Goal: Task Accomplishment & Management: Use online tool/utility

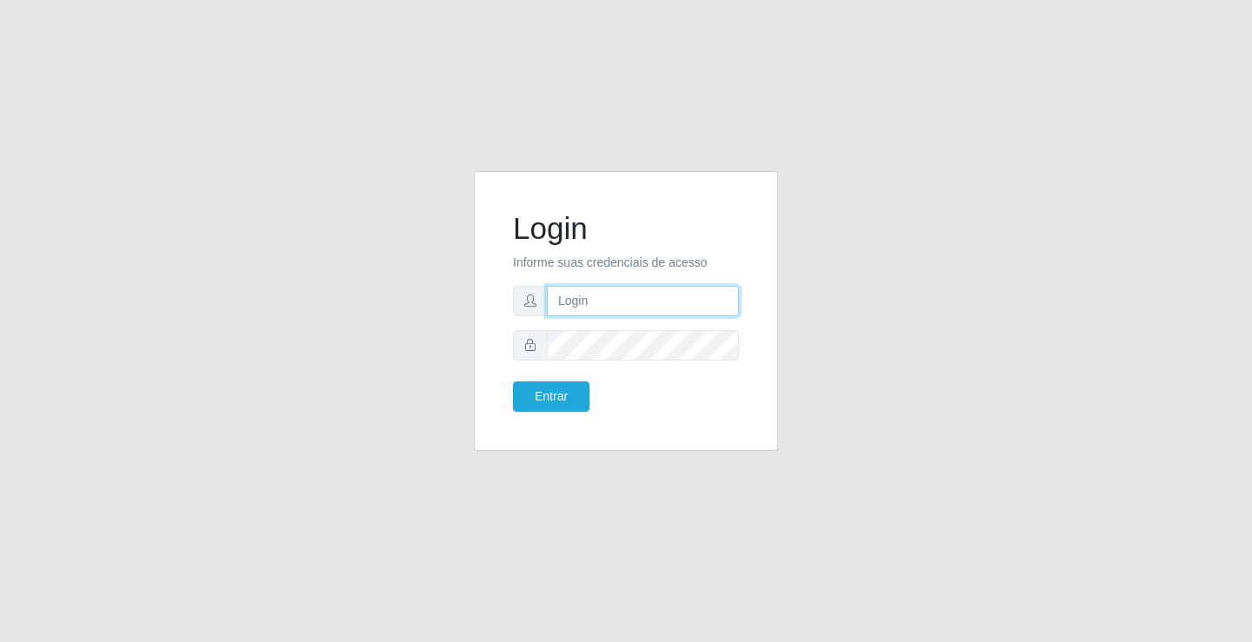
drag, startPoint x: 0, startPoint y: 0, endPoint x: 613, endPoint y: 305, distance: 684.5
click at [613, 305] on input "text" at bounding box center [643, 301] width 192 height 30
type input "william@ideal"
click at [513, 382] on button "Entrar" at bounding box center [551, 397] width 76 height 30
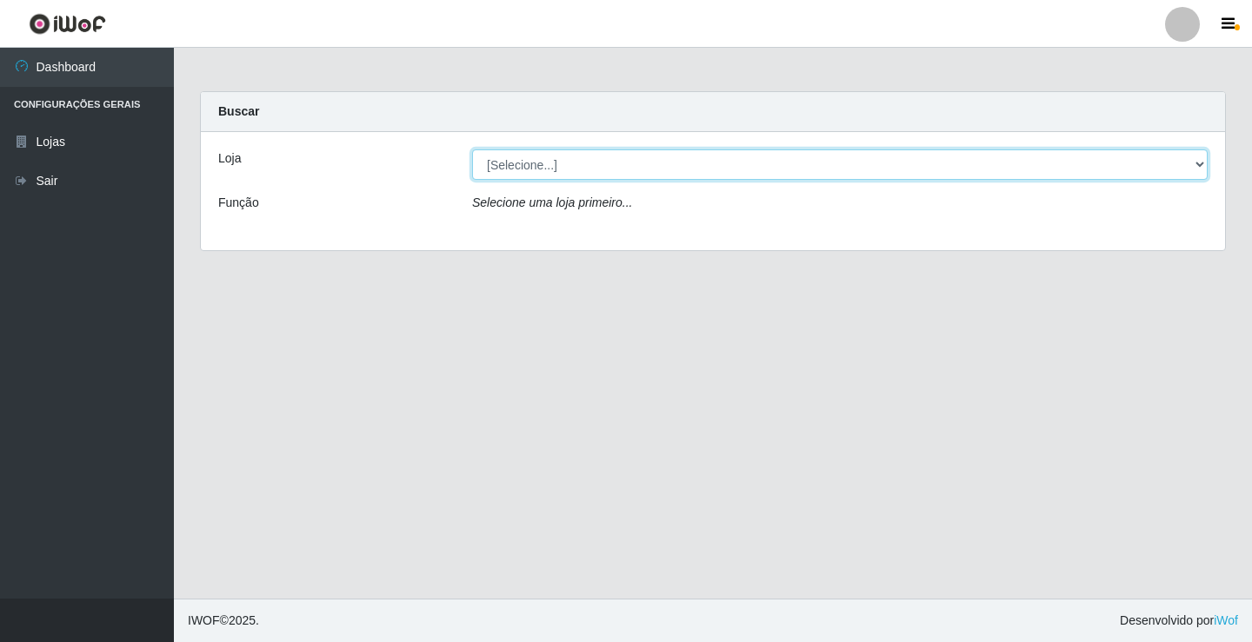
click at [691, 161] on select "[Selecione...] Ideal - Conceição" at bounding box center [839, 164] width 735 height 30
select select "231"
click at [472, 149] on select "[Selecione...] Ideal - Conceição" at bounding box center [839, 164] width 735 height 30
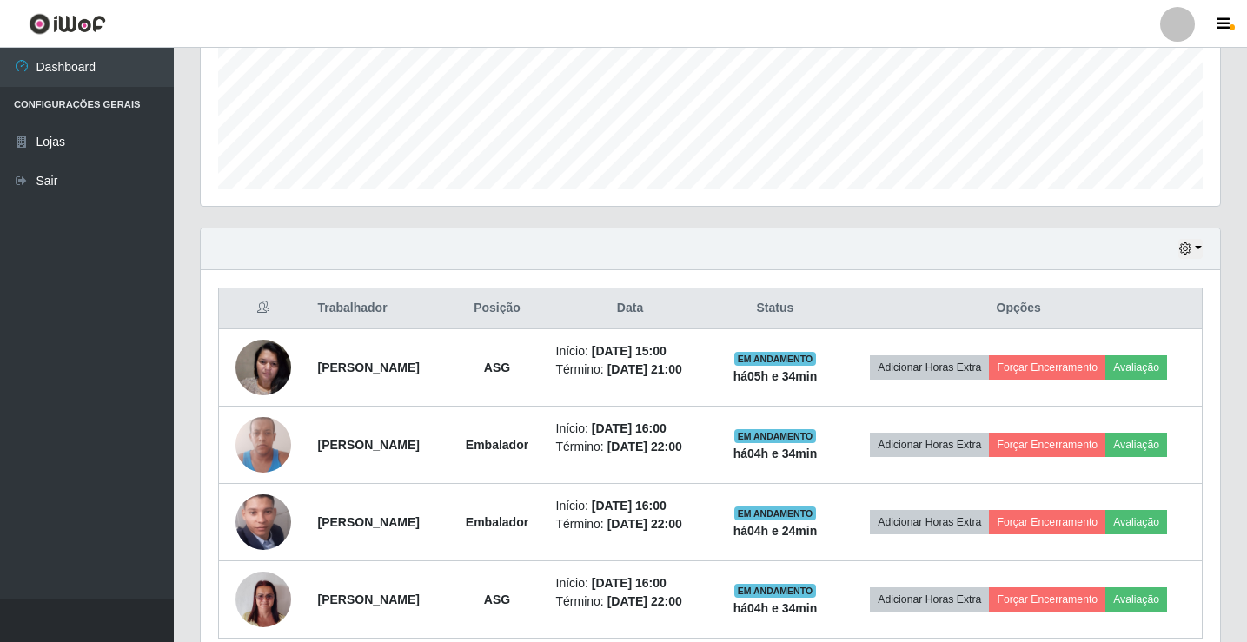
scroll to position [521, 0]
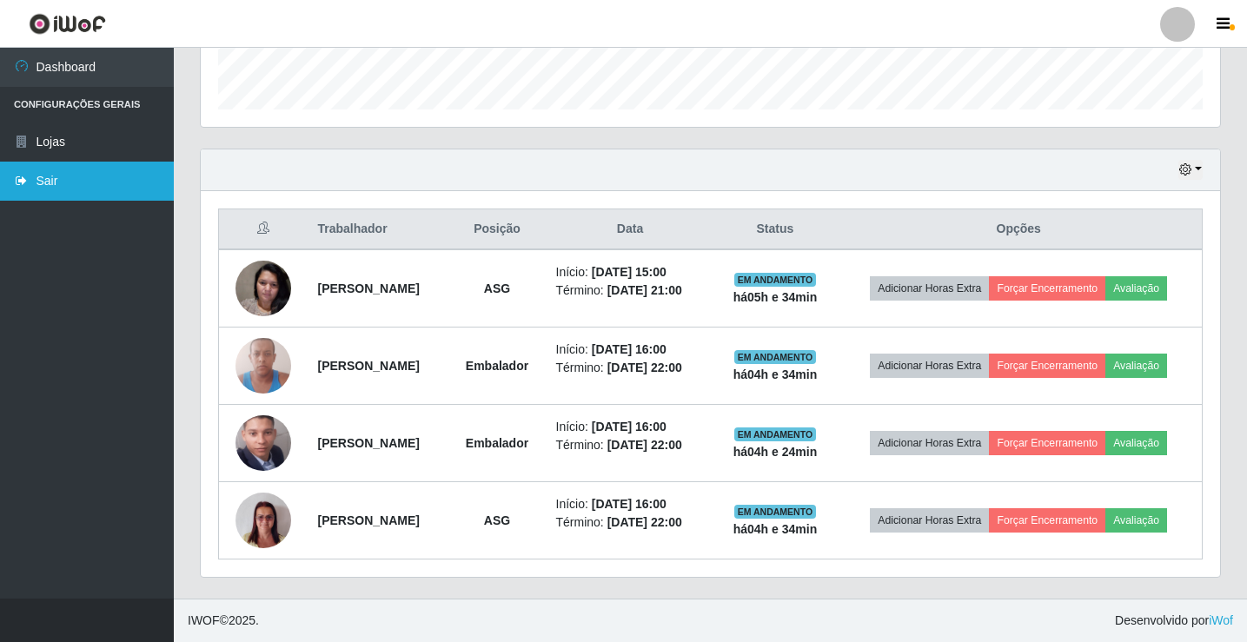
click at [112, 189] on link "Sair" at bounding box center [87, 181] width 174 height 39
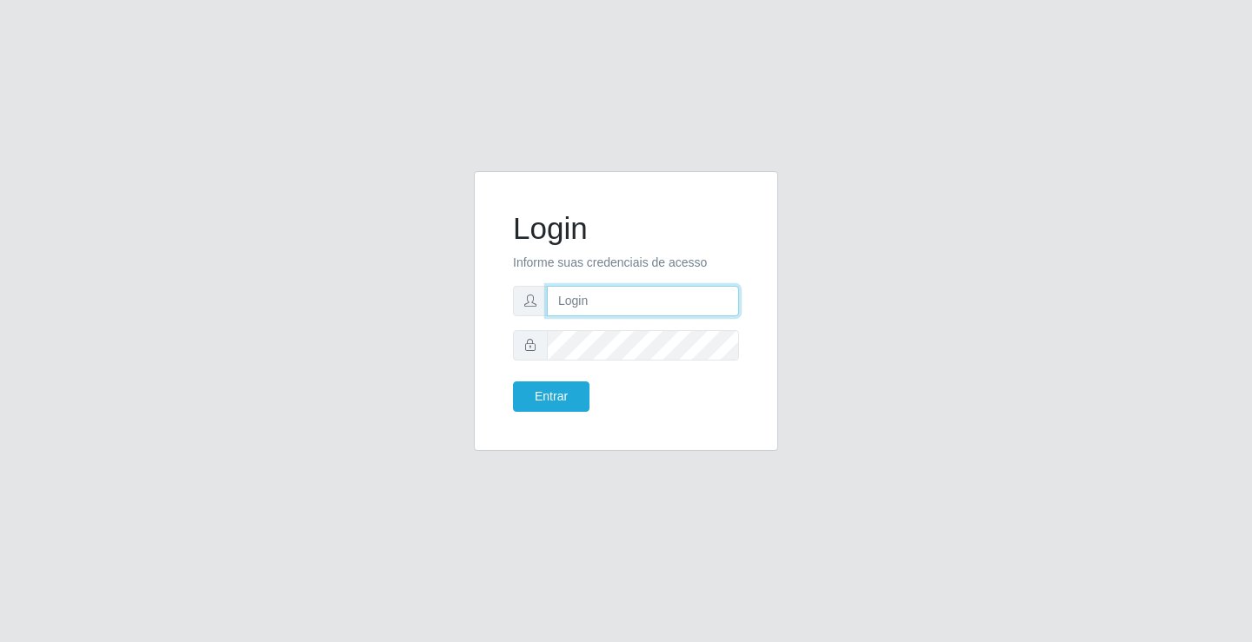
click at [644, 297] on input "text" at bounding box center [643, 301] width 192 height 30
type input "william@ideal"
click at [513, 382] on button "Entrar" at bounding box center [551, 397] width 76 height 30
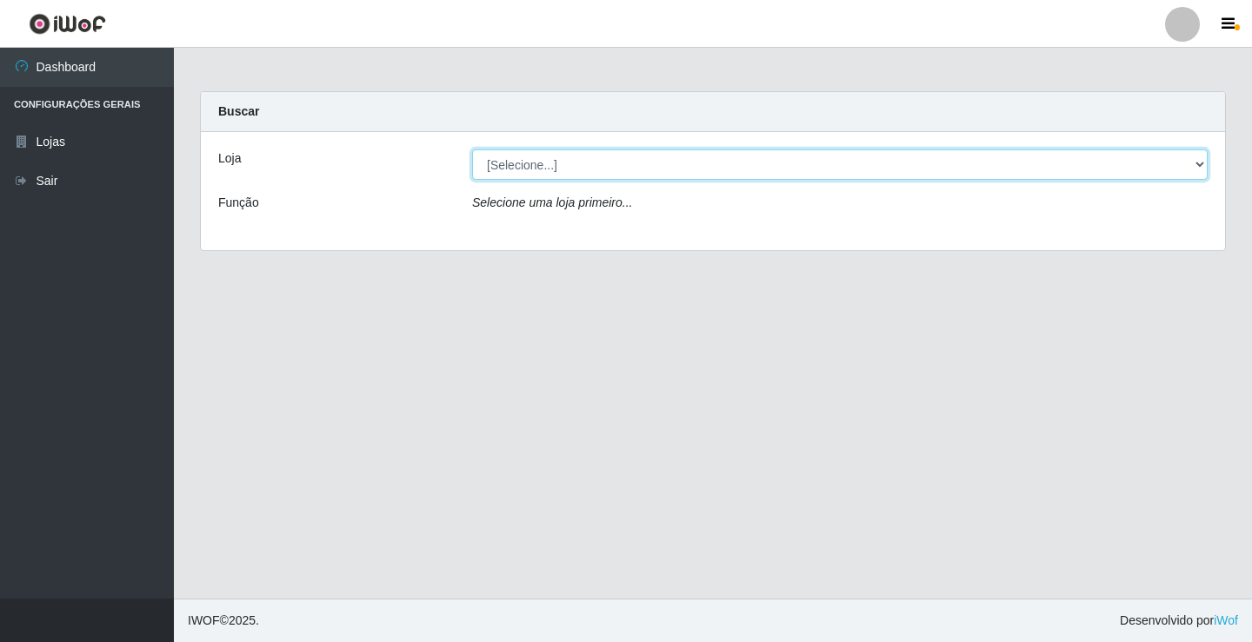
click at [773, 174] on select "[Selecione...] Ideal - Conceição" at bounding box center [839, 164] width 735 height 30
select select "231"
click at [472, 149] on select "[Selecione...] Ideal - Conceição" at bounding box center [839, 164] width 735 height 30
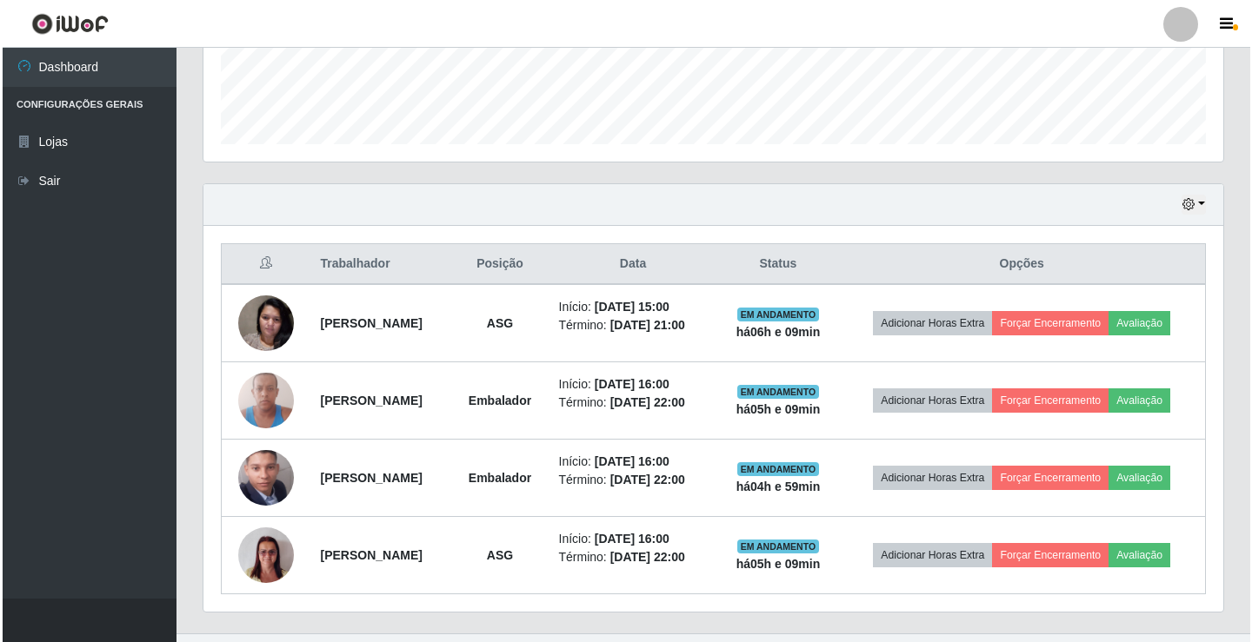
scroll to position [521, 0]
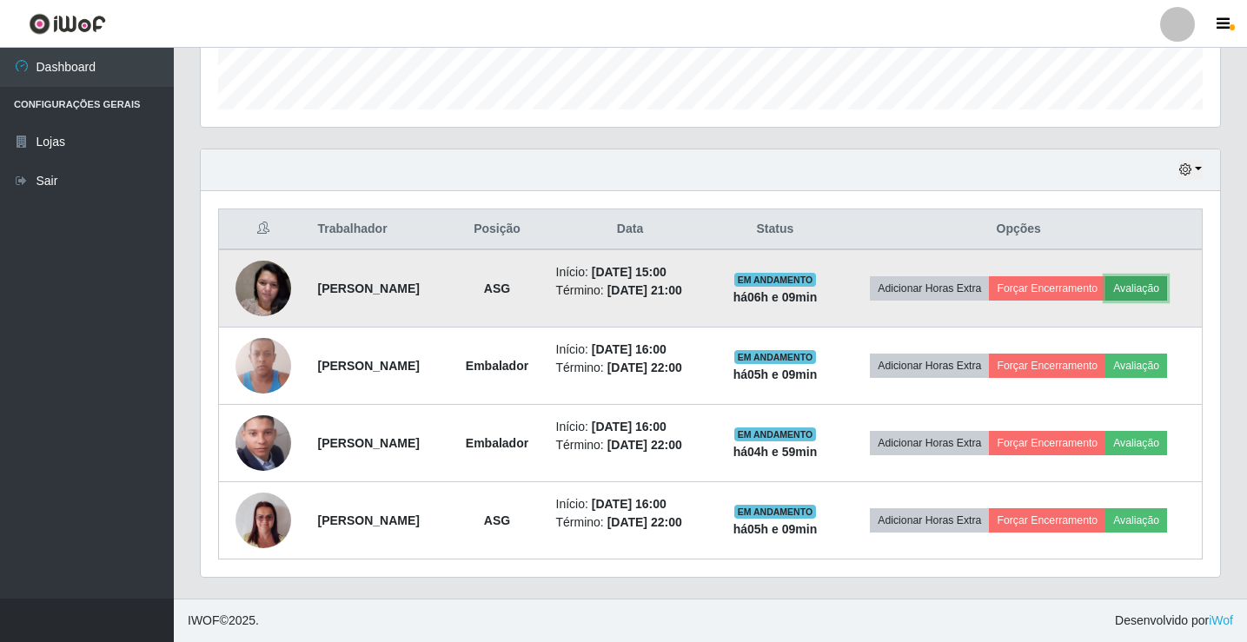
click at [1106, 299] on button "Avaliação" at bounding box center [1137, 288] width 62 height 24
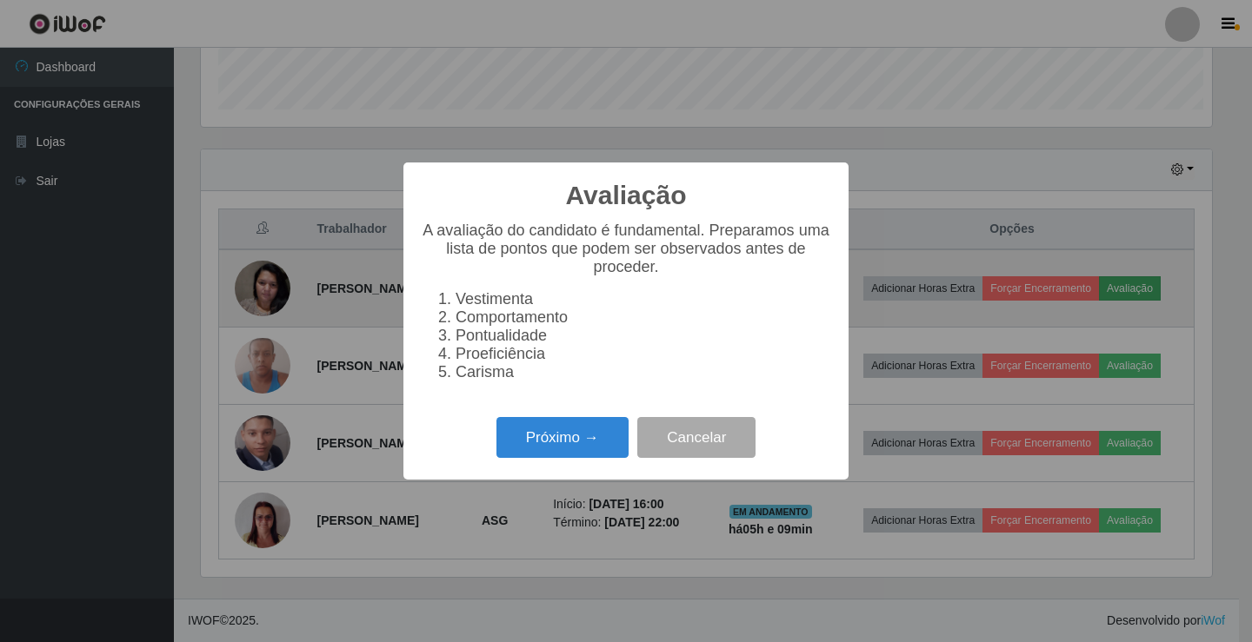
scroll to position [361, 1011]
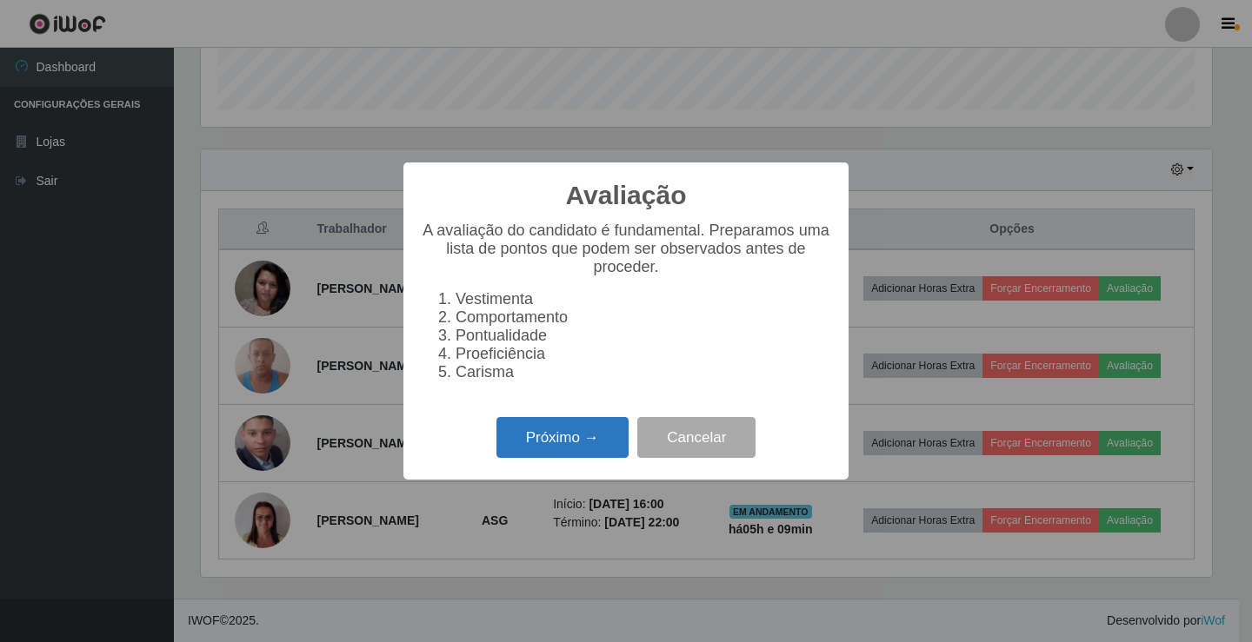
click at [541, 450] on button "Próximo →" at bounding box center [562, 437] width 132 height 41
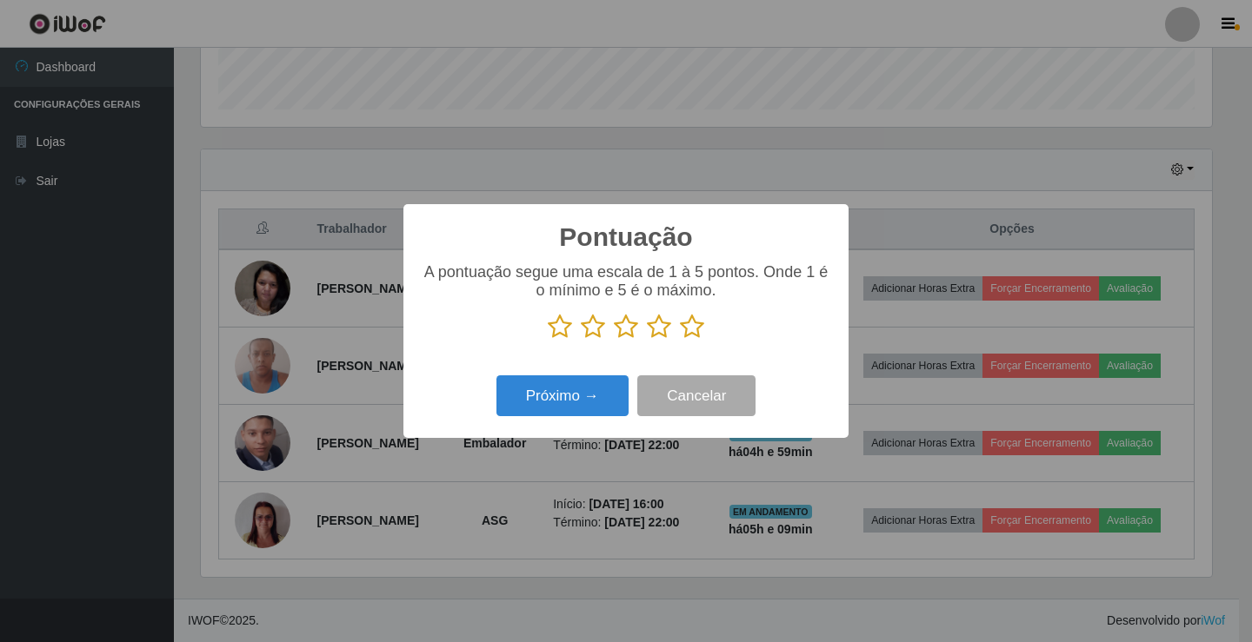
scroll to position [868795, 868145]
click at [697, 336] on icon at bounding box center [692, 327] width 24 height 26
click at [680, 340] on input "radio" at bounding box center [680, 340] width 0 height 0
click at [568, 406] on button "Próximo →" at bounding box center [562, 395] width 132 height 41
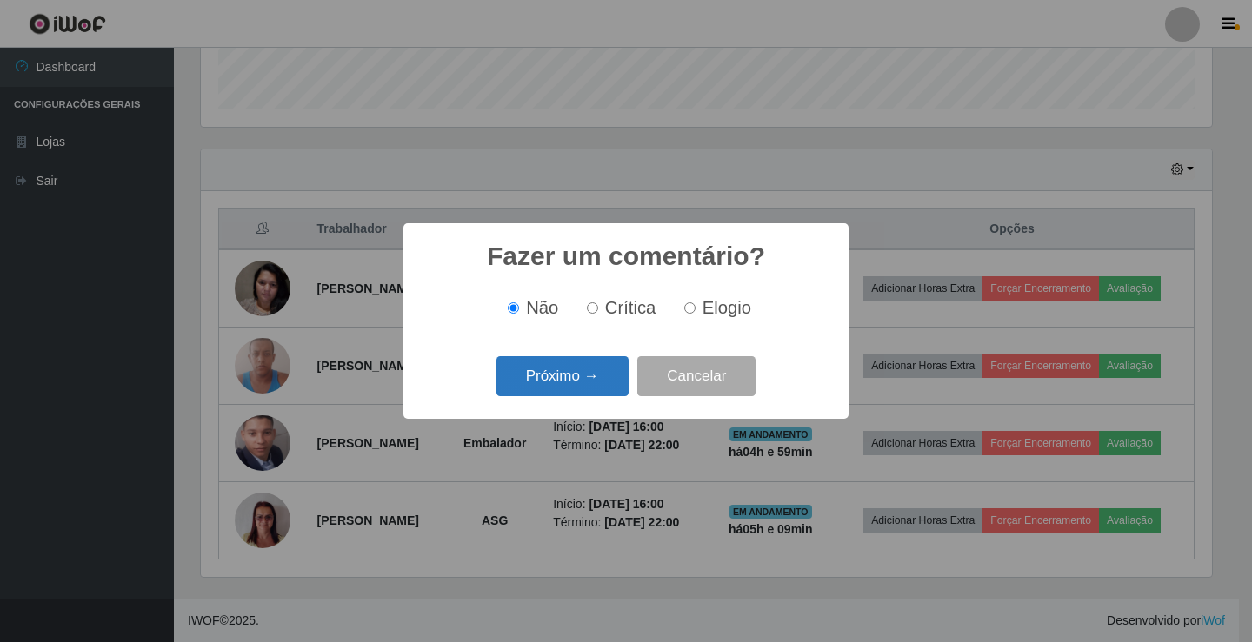
click at [568, 384] on button "Próximo →" at bounding box center [562, 376] width 132 height 41
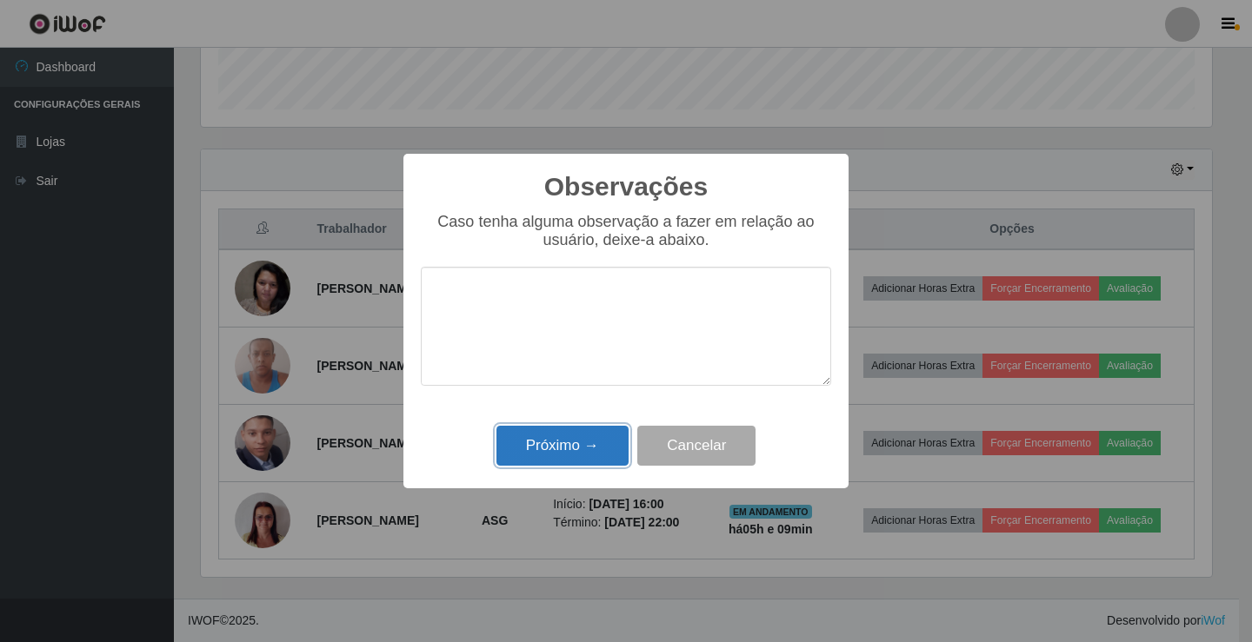
click at [581, 452] on button "Próximo →" at bounding box center [562, 446] width 132 height 41
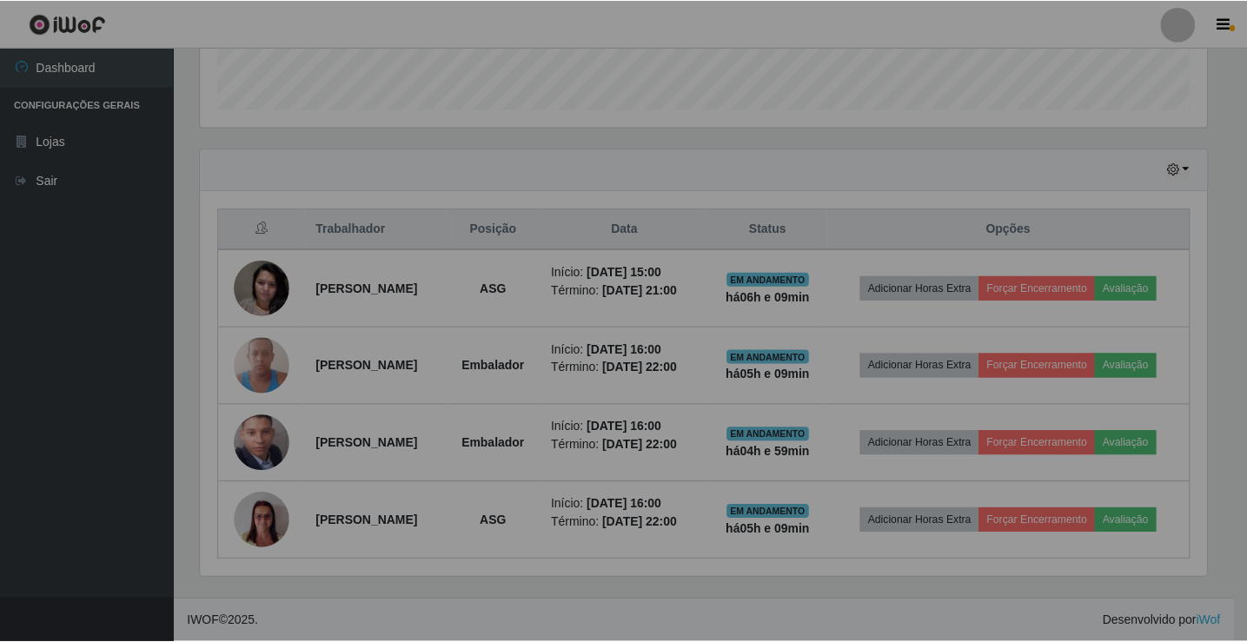
scroll to position [361, 1020]
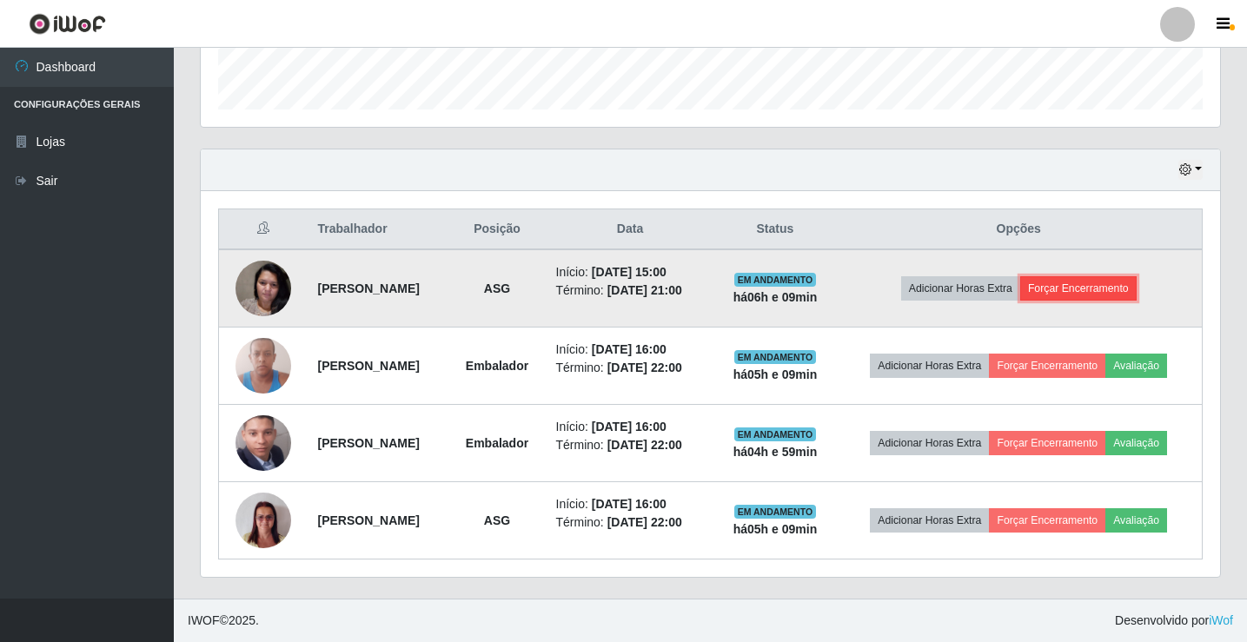
click at [1133, 282] on button "Forçar Encerramento" at bounding box center [1078, 288] width 116 height 24
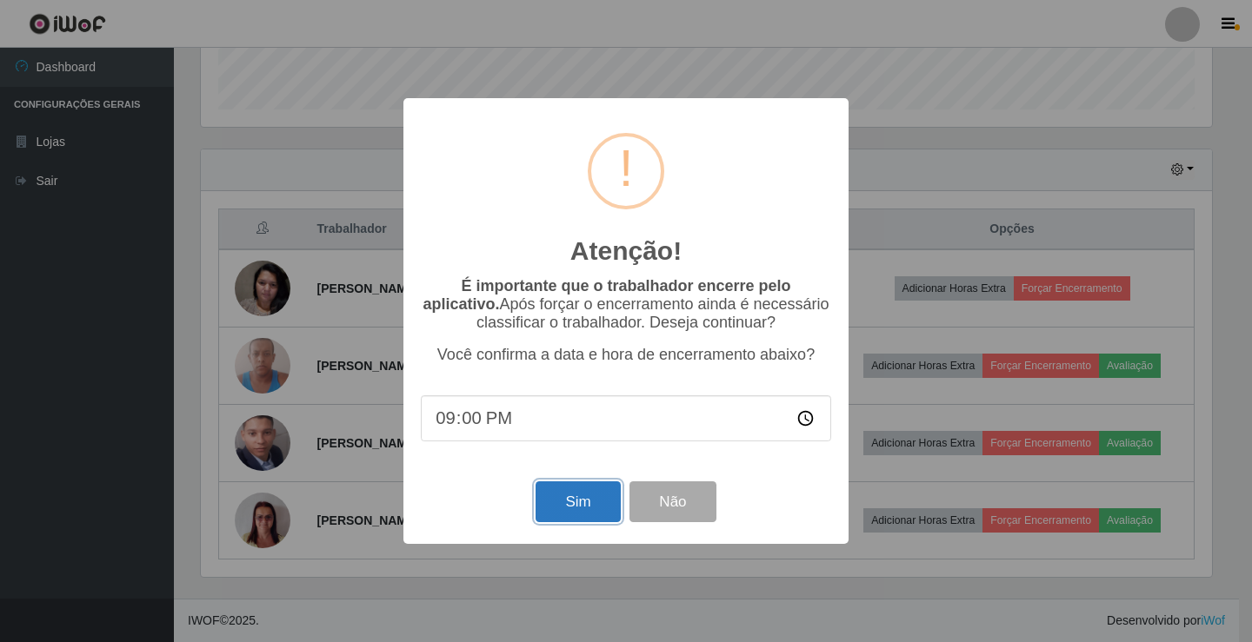
click at [551, 517] on button "Sim" at bounding box center [577, 502] width 84 height 41
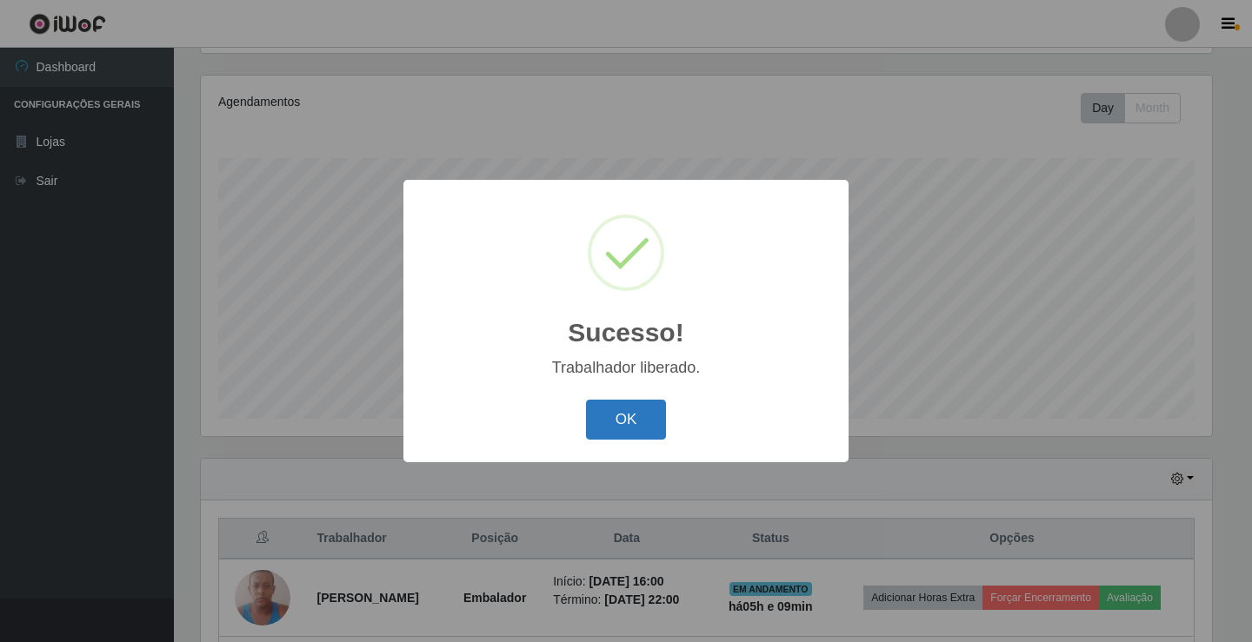
click at [621, 434] on button "OK" at bounding box center [626, 420] width 81 height 41
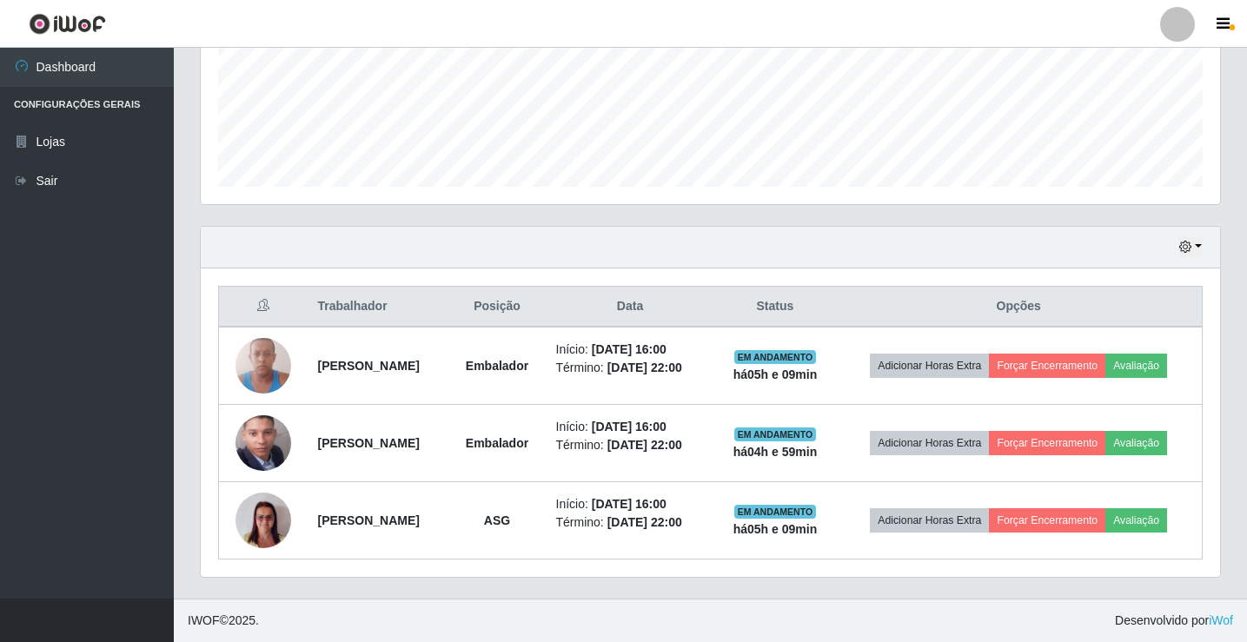
scroll to position [474, 0]
click at [70, 195] on link "Sair" at bounding box center [87, 181] width 174 height 39
